Goal: Find specific page/section: Find specific page/section

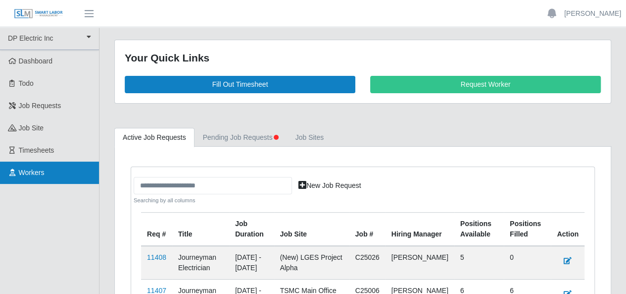
click at [35, 174] on span "Workers" at bounding box center [32, 172] width 26 height 8
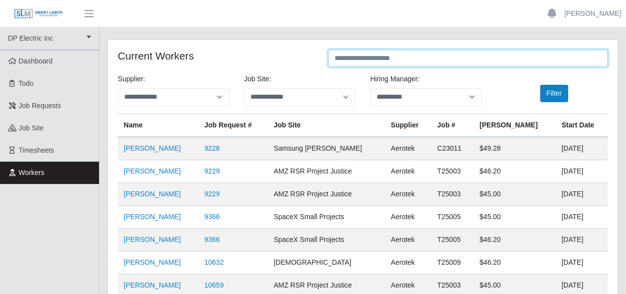
click at [395, 57] on input "text" at bounding box center [468, 57] width 280 height 17
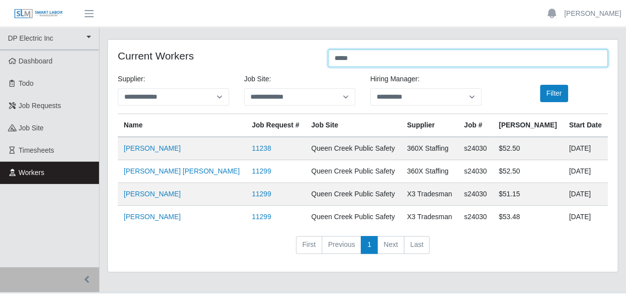
type input "*****"
